Goal: Information Seeking & Learning: Learn about a topic

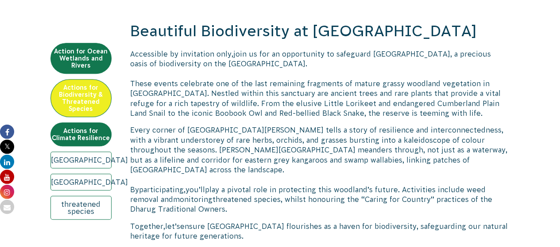
scroll to position [308, 0]
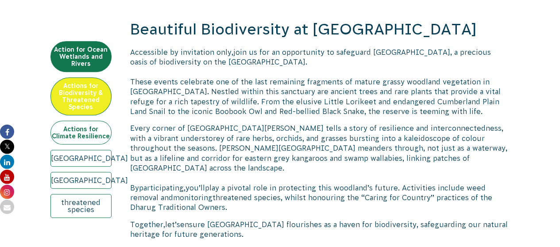
click at [81, 121] on link "Actions for Climate Resilience" at bounding box center [80, 133] width 61 height 24
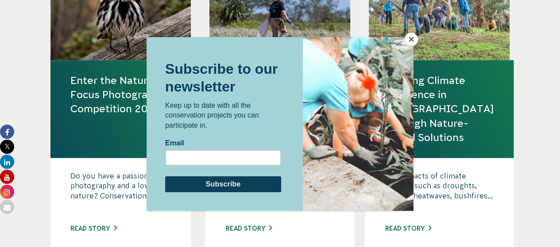
scroll to position [637, 0]
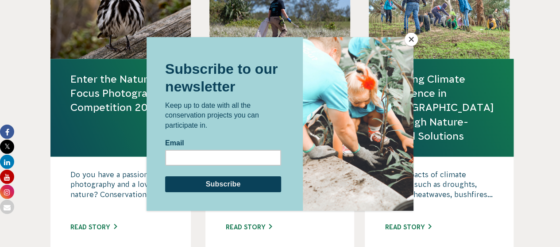
click at [408, 37] on button "Close" at bounding box center [410, 39] width 13 height 13
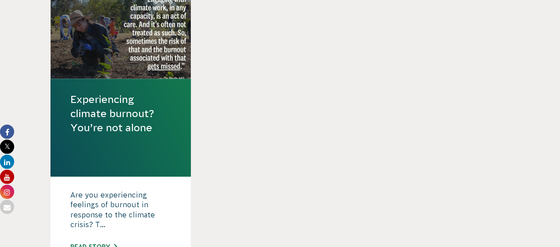
scroll to position [927, 0]
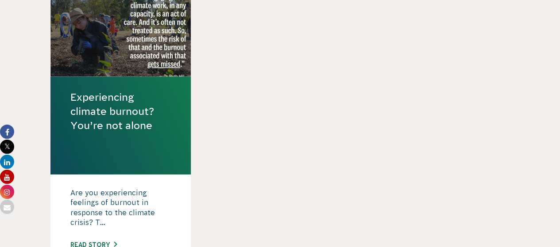
drag, startPoint x: 127, startPoint y: 116, endPoint x: 140, endPoint y: 119, distance: 13.4
click at [140, 119] on link "Experiencing climate burnout? You’re not alone" at bounding box center [120, 111] width 101 height 43
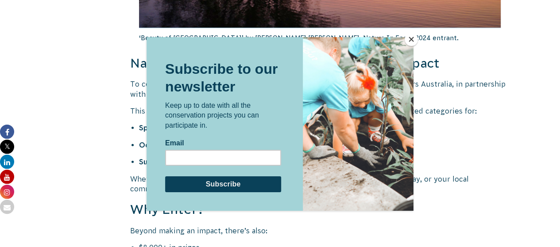
scroll to position [1030, 0]
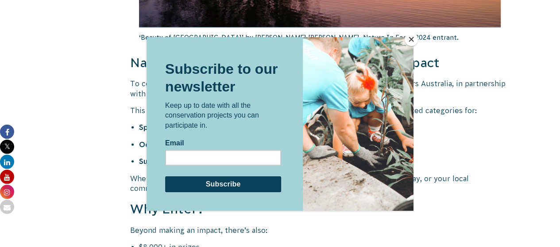
click at [412, 41] on button "Close" at bounding box center [410, 39] width 13 height 13
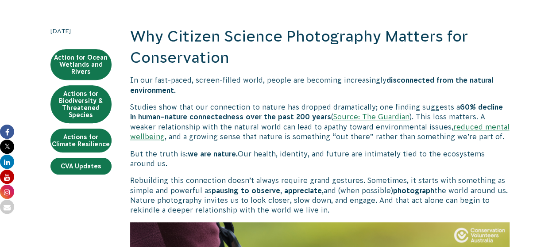
scroll to position [0, 0]
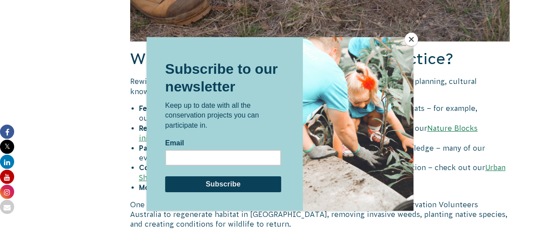
scroll to position [1379, 0]
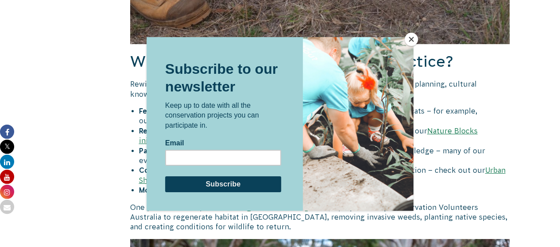
click at [413, 38] on button "Close" at bounding box center [410, 39] width 13 height 13
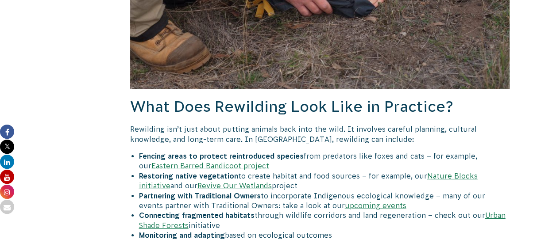
scroll to position [1322, 0]
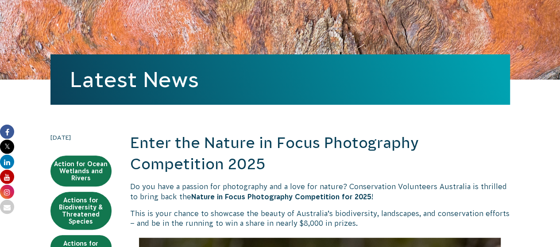
scroll to position [81, 0]
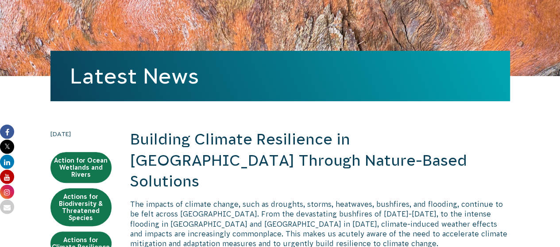
scroll to position [90, 0]
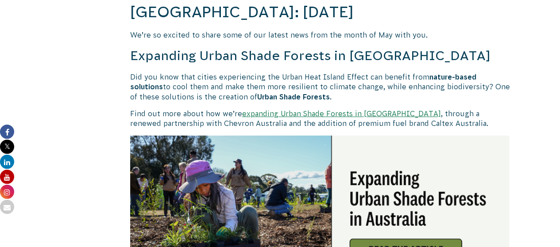
scroll to position [1227, 0]
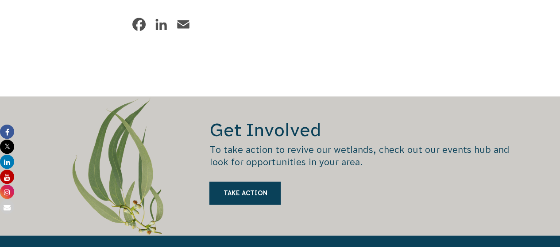
scroll to position [2193, 0]
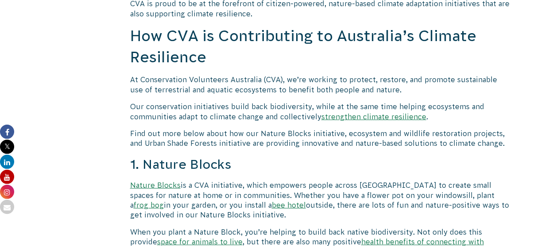
scroll to position [942, 0]
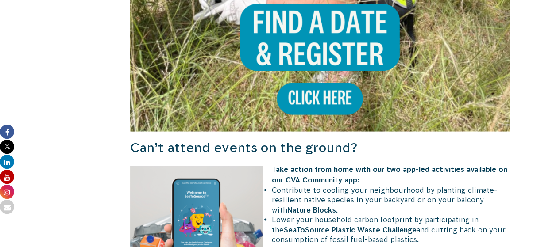
scroll to position [835, 0]
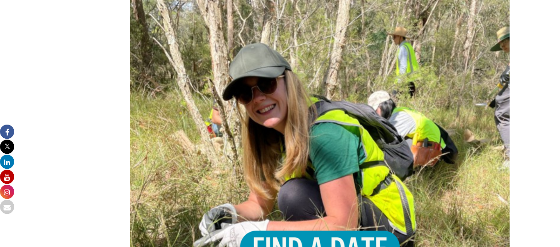
scroll to position [609, 0]
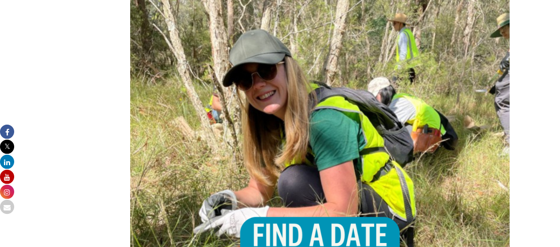
click at [367, 176] on img at bounding box center [320, 155] width 380 height 380
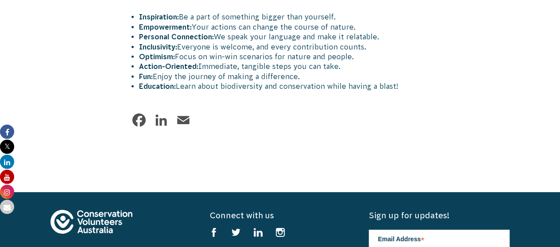
scroll to position [1172, 0]
